Goal: Navigation & Orientation: Find specific page/section

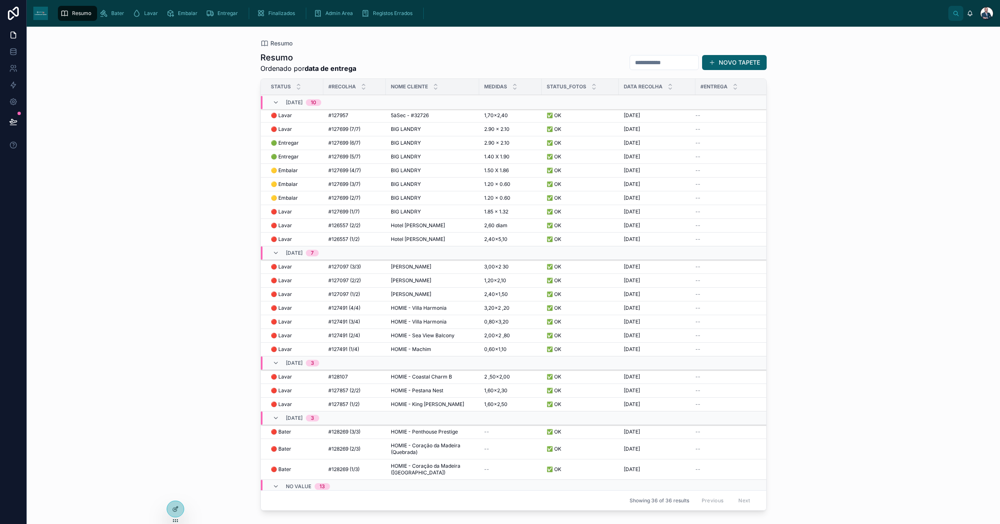
click at [292, 170] on span "🟡 Embalar" at bounding box center [284, 170] width 27 height 7
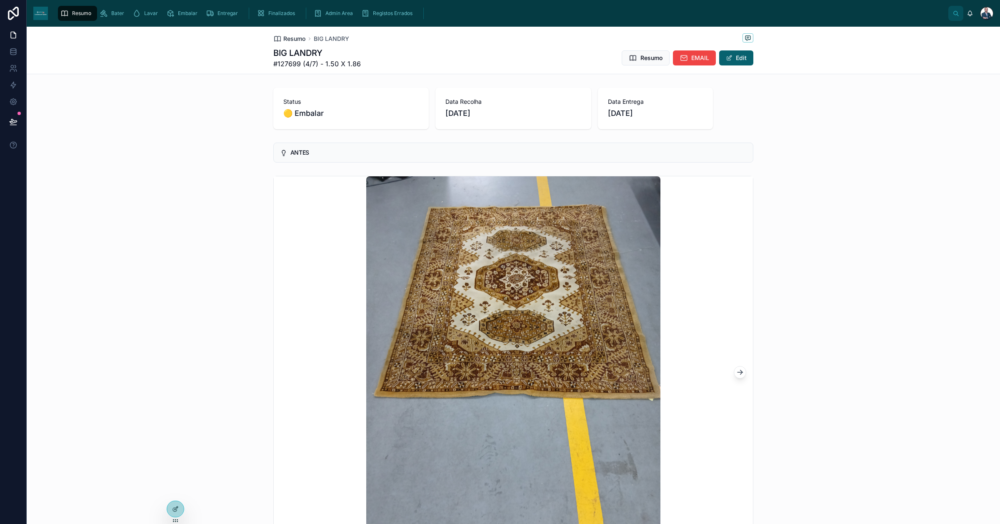
click at [290, 40] on span "Resumo" at bounding box center [294, 39] width 22 height 8
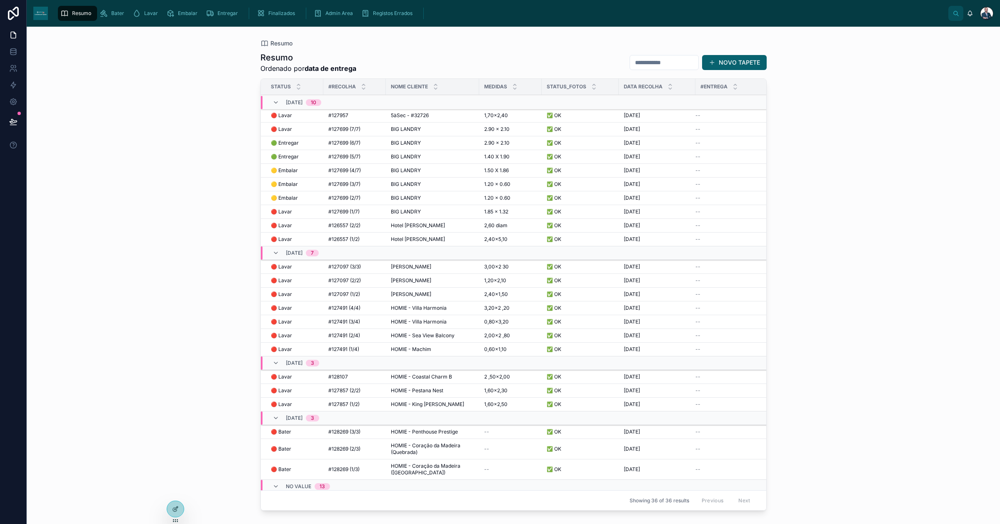
click at [111, 23] on div "Resumo Bater Lavar Embalar Entregar Finalizados Admin Area Registos Errados [PE…" at bounding box center [514, 13] width 974 height 27
click at [109, 18] on div "Bater" at bounding box center [114, 13] width 28 height 13
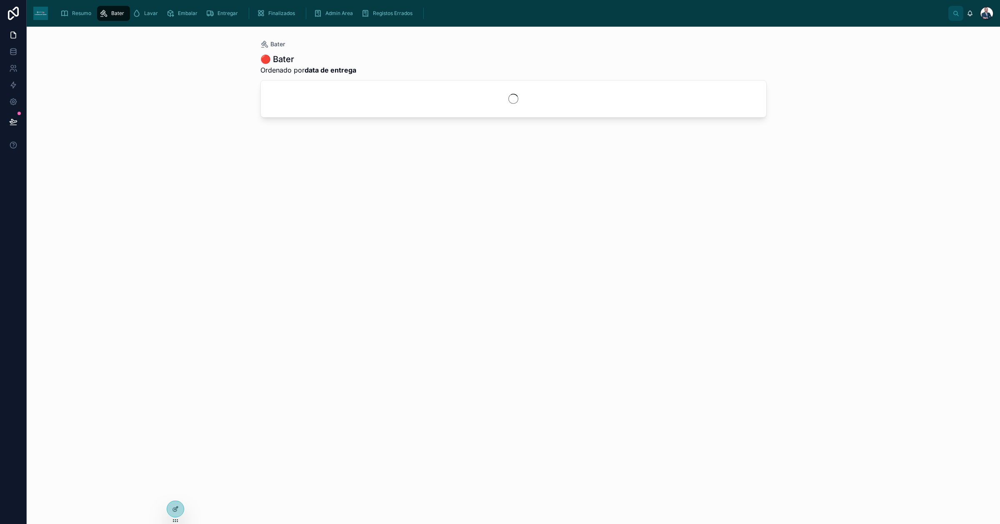
click at [155, 183] on div "Bater 🔴 Bater Ordenado por data de entrega" at bounding box center [514, 275] width 974 height 497
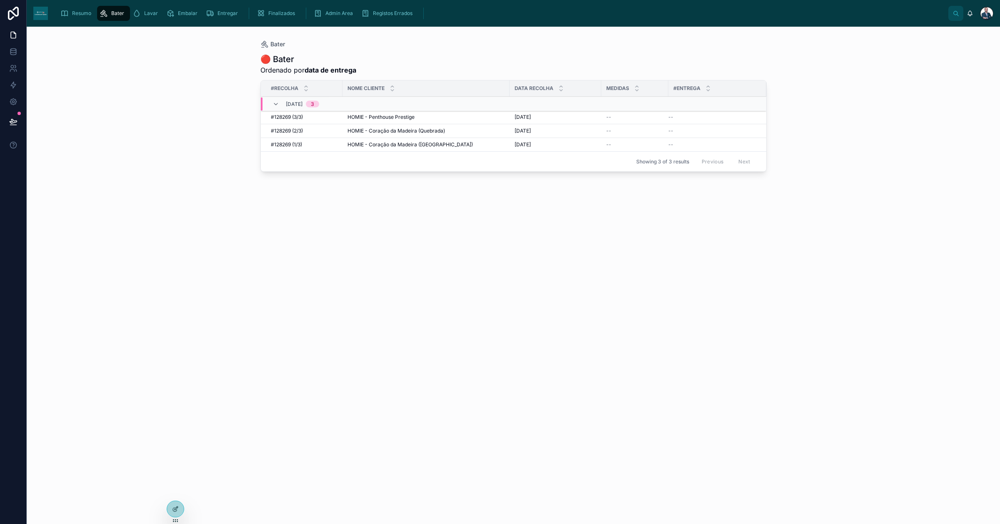
click at [79, 22] on div "Resumo Bater Lavar Embalar Entregar Finalizados Admin Area Registos Errados" at bounding box center [502, 13] width 894 height 18
click at [79, 15] on span "Resumo" at bounding box center [81, 13] width 19 height 7
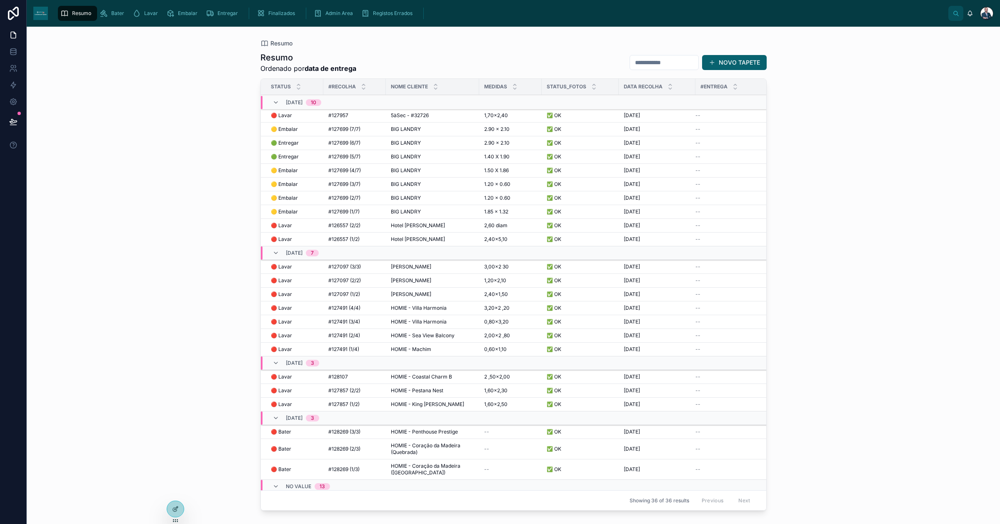
click at [173, 96] on div "Resumo Resumo Ordenado por data de entrega NOVO TAPETE Status #Recolha Nome Cli…" at bounding box center [514, 275] width 974 height 497
click at [83, 21] on div "Resumo Bater Lavar Embalar Entregar Finalizados Admin Area Registos Errados" at bounding box center [502, 13] width 894 height 18
click at [812, 351] on div "Resumo Resumo Ordenado por data de entrega NOVO TAPETE Status #Recolha Nome Cli…" at bounding box center [514, 275] width 974 height 497
